Goal: Task Accomplishment & Management: Use online tool/utility

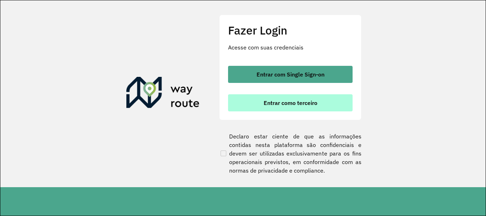
click at [274, 108] on button "Entrar como terceiro" at bounding box center [290, 102] width 124 height 17
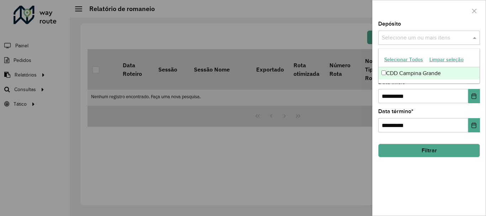
click at [425, 41] on input "text" at bounding box center [425, 38] width 91 height 9
click at [418, 72] on div "CDD Campina Grande" at bounding box center [428, 73] width 101 height 12
click at [413, 17] on div at bounding box center [428, 10] width 113 height 21
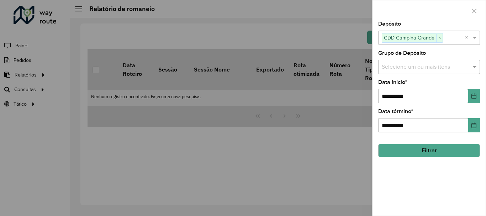
click at [412, 69] on input "text" at bounding box center [425, 67] width 91 height 9
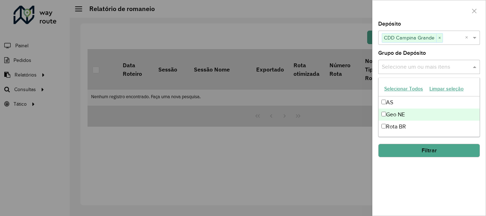
click at [402, 118] on div "Geo NE" at bounding box center [428, 114] width 101 height 12
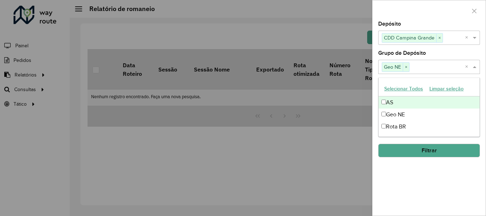
click at [417, 19] on div at bounding box center [428, 10] width 113 height 21
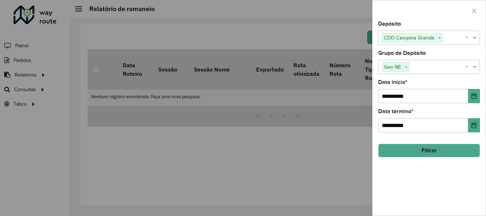
click at [420, 155] on button "Filtrar" at bounding box center [429, 151] width 102 height 14
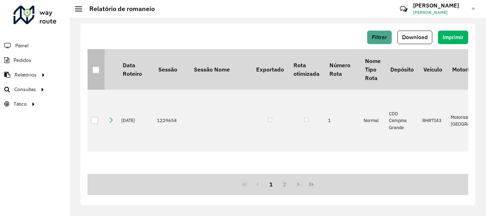
click at [97, 70] on div at bounding box center [95, 69] width 7 height 7
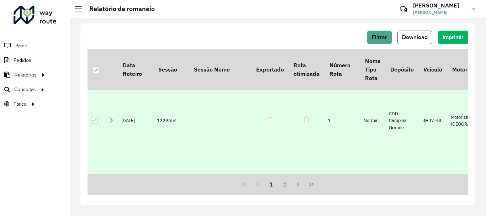
click at [427, 39] on span "Download" at bounding box center [415, 37] width 26 height 6
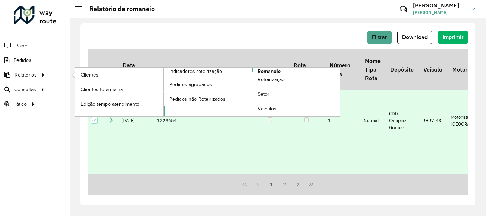
click at [277, 71] on span "Romaneio" at bounding box center [268, 71] width 23 height 7
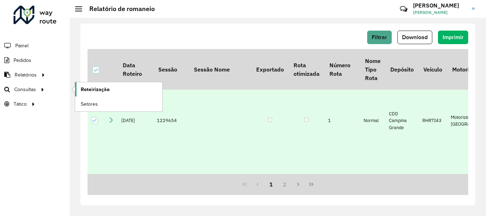
click at [106, 92] on span "Roteirização" at bounding box center [95, 89] width 29 height 7
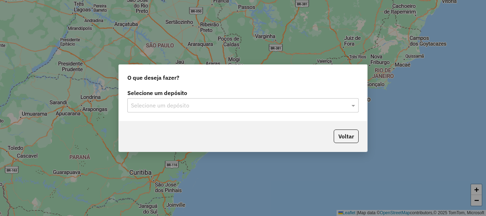
click at [139, 103] on input "text" at bounding box center [236, 105] width 210 height 9
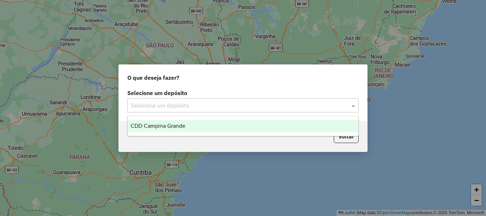
click at [143, 124] on span "CDD Campina Grande" at bounding box center [157, 126] width 55 height 6
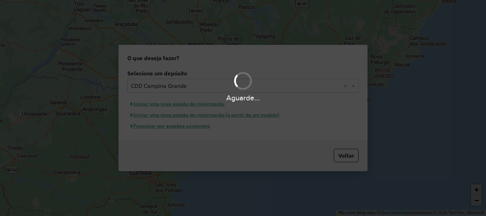
click at [157, 128] on div "Aguarde..." at bounding box center [243, 108] width 486 height 216
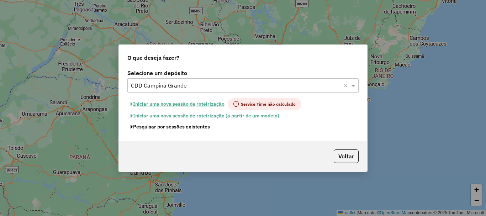
click at [157, 128] on button "Pesquisar por sessões existentes" at bounding box center [170, 126] width 86 height 11
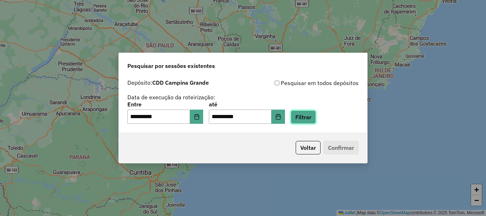
click at [311, 111] on button "Filtrar" at bounding box center [302, 117] width 25 height 14
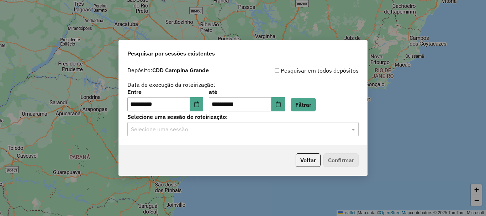
click at [167, 131] on input "text" at bounding box center [236, 129] width 210 height 9
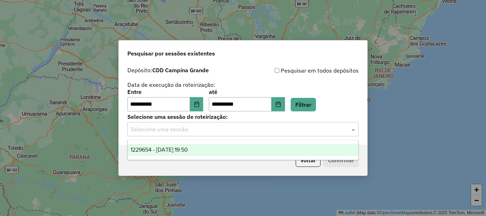
click at [173, 150] on span "1229654 - [DATE] 19:50" at bounding box center [158, 149] width 57 height 6
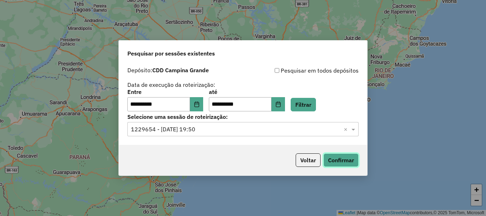
click at [331, 159] on button "Confirmar" at bounding box center [340, 160] width 35 height 14
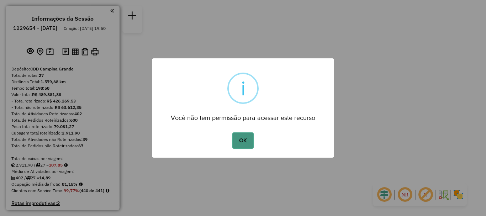
click at [242, 139] on button "OK" at bounding box center [242, 140] width 21 height 16
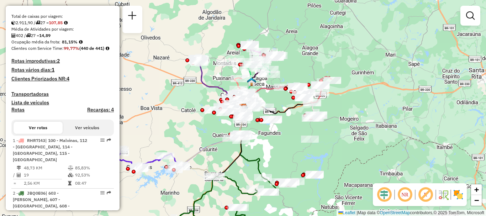
scroll to position [107, 0]
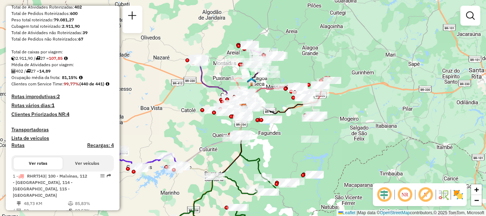
click at [405, 202] on em at bounding box center [404, 194] width 17 height 17
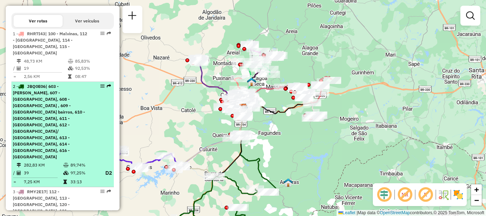
scroll to position [320, 0]
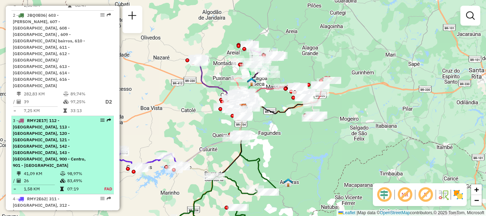
click at [75, 118] on span "| 112 - Monte Santo, 113 - Alto Branco, 120 - Castelo Branco, 121 - Catolé, 142…" at bounding box center [49, 143] width 73 height 50
select select "**********"
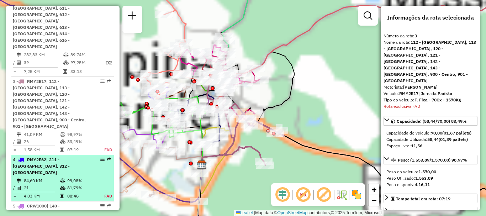
scroll to position [398, 0]
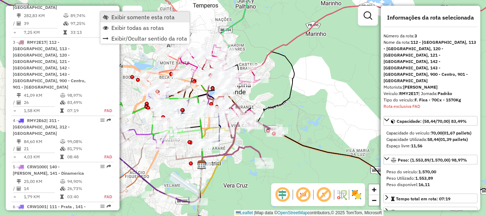
click at [107, 17] on span "Exibir somente esta rota" at bounding box center [106, 17] width 6 height 6
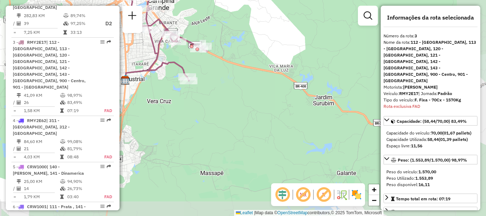
drag, startPoint x: 285, startPoint y: 154, endPoint x: 209, endPoint y: 70, distance: 113.7
click at [209, 70] on div "Janela de atendimento Grade de atendimento Capacidade Transportadoras Veículos …" at bounding box center [243, 108] width 486 height 216
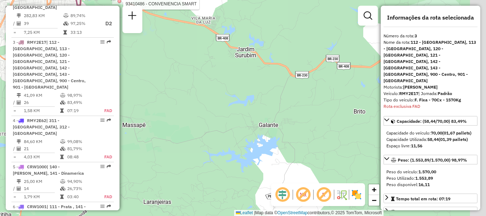
drag, startPoint x: 329, startPoint y: 132, endPoint x: 248, endPoint y: 82, distance: 94.8
click at [248, 82] on div "Rota 3 - Placa RMY2E17 93410486 - CONVENIENCIA SMART Janela de atendimento Grad…" at bounding box center [243, 108] width 486 height 216
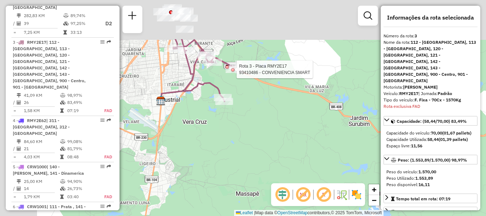
drag, startPoint x: 161, startPoint y: 59, endPoint x: 264, endPoint y: 131, distance: 125.7
click at [264, 131] on div "Rota 3 - Placa RMY2E17 93410486 - CONVENIENCIA SMART Janela de atendimento Grad…" at bounding box center [243, 108] width 486 height 216
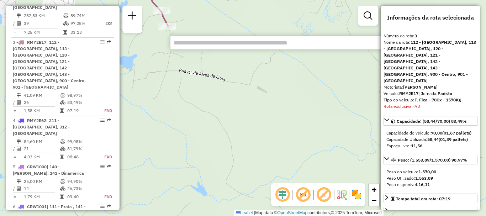
paste input "*****"
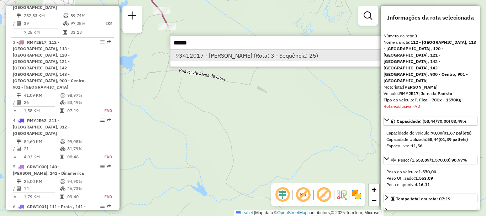
type input "*****"
click at [209, 57] on li "93412017 - RANGEL ROSENDO (Rota: 3 - Sequência: 25)" at bounding box center [276, 55] width 213 height 11
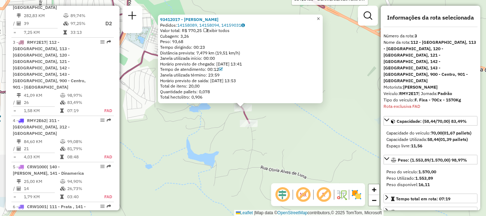
click at [320, 17] on span "×" at bounding box center [317, 19] width 3 height 6
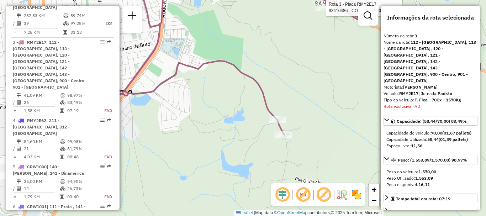
drag, startPoint x: 281, startPoint y: 81, endPoint x: 297, endPoint y: 90, distance: 17.6
click at [297, 90] on div "Rota 3 - Placa RMY2E17 93410486 - CONVENIENCIA SMART Janela de atendimento Grad…" at bounding box center [243, 108] width 486 height 216
